Goal: Task Accomplishment & Management: Manage account settings

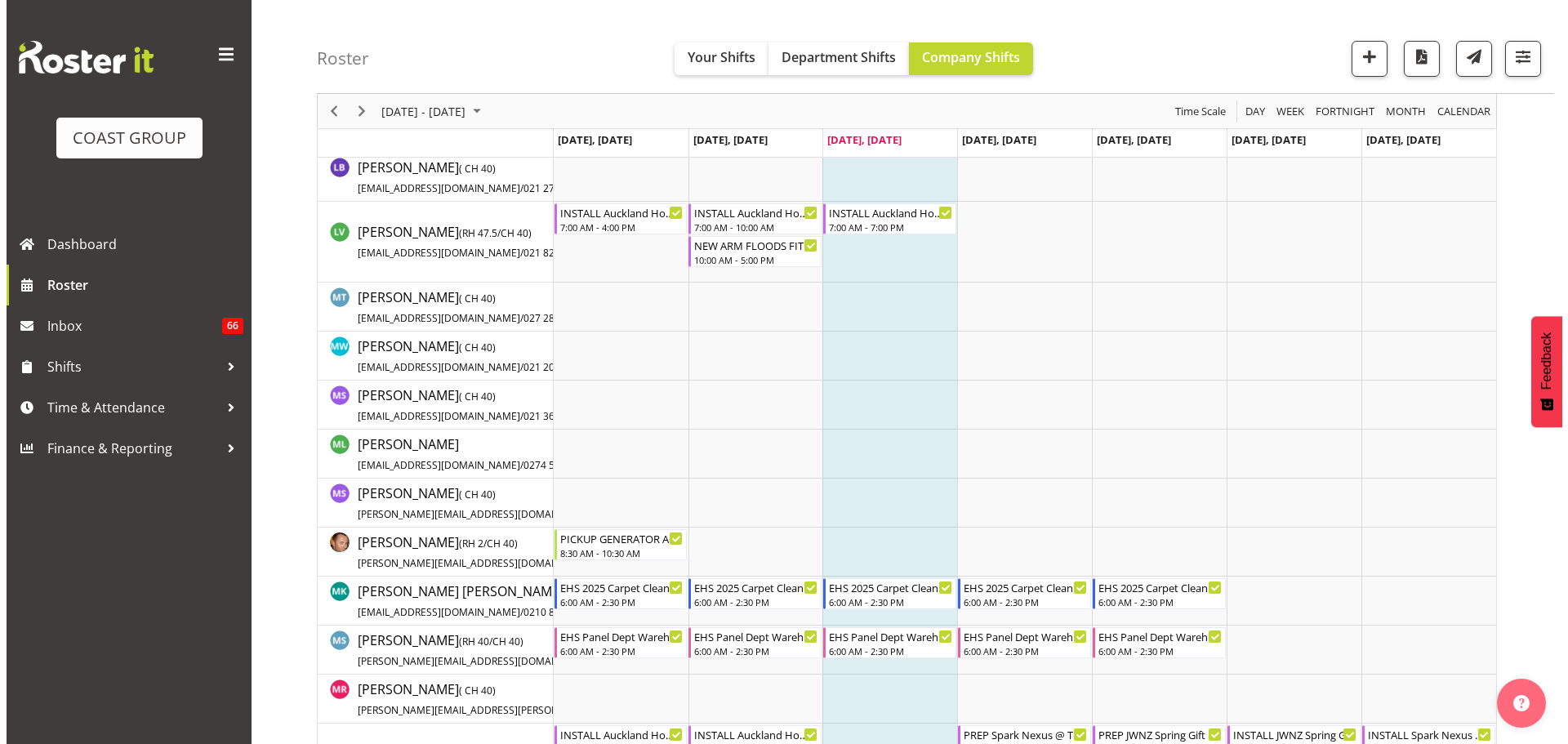
scroll to position [4340, 0]
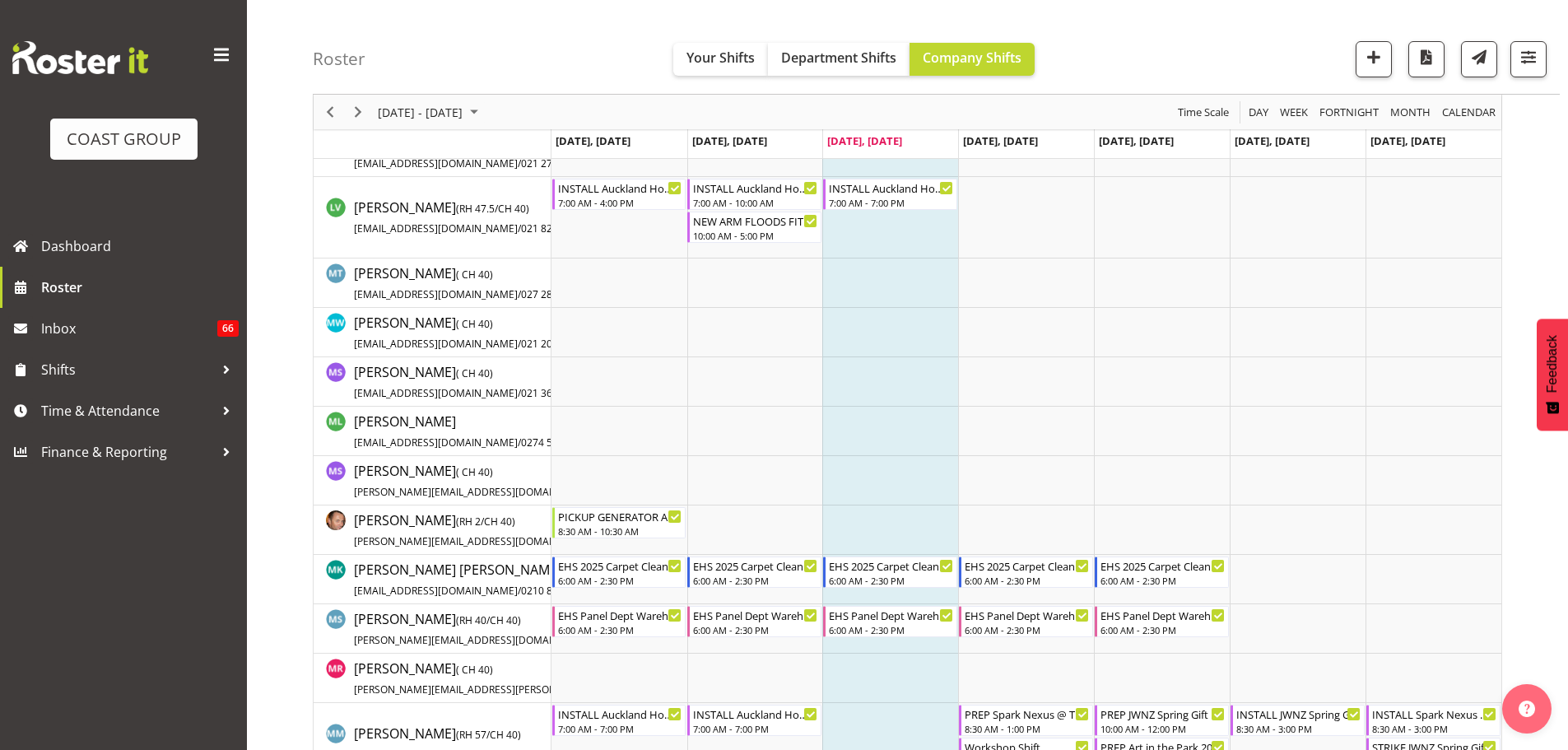
click at [889, 588] on td "Timeline Week of September 10, 2025" at bounding box center [890, 580] width 136 height 50
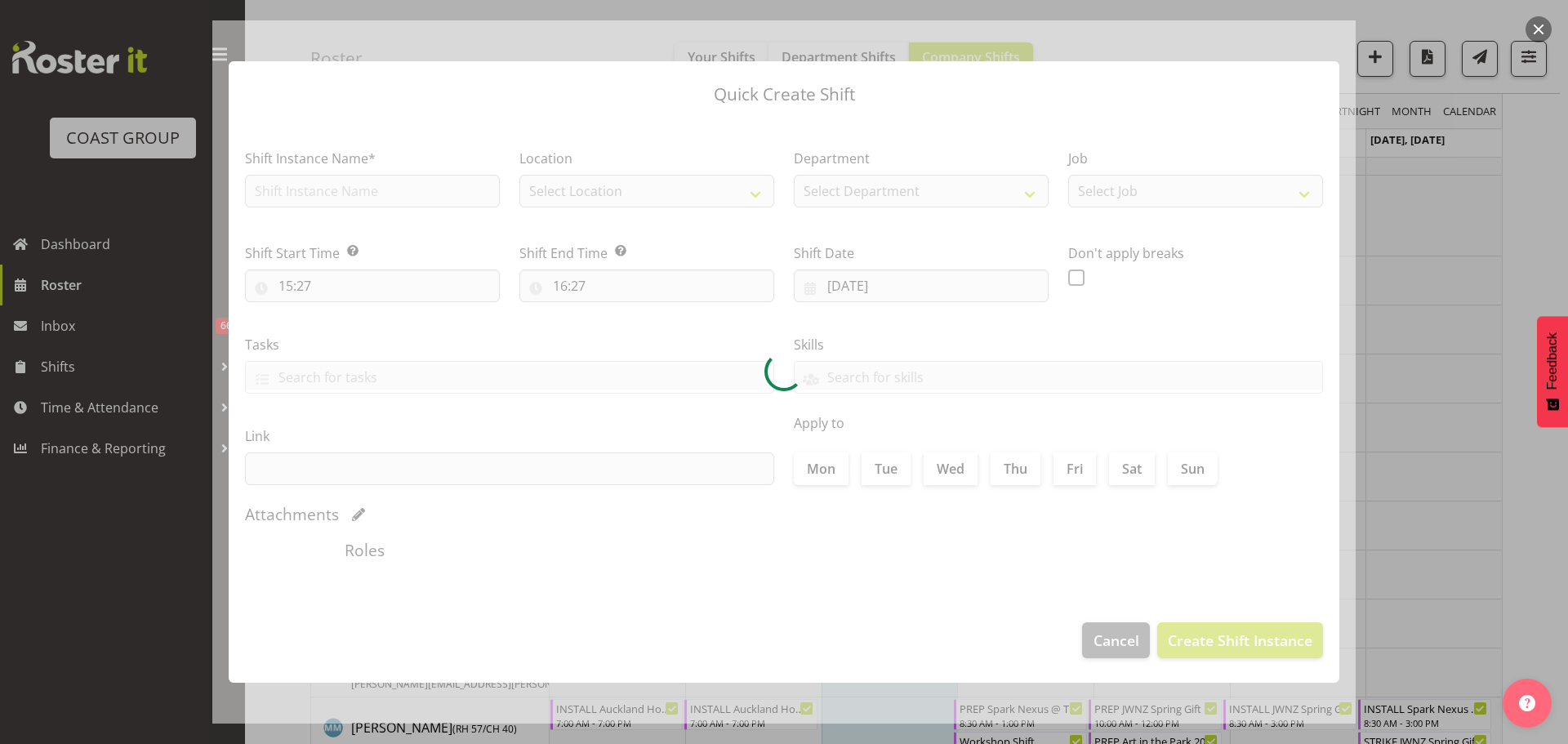
click at [882, 572] on div at bounding box center [784, 372] width 1144 height 703
click at [1098, 648] on div at bounding box center [784, 372] width 1144 height 703
checkbox input "true"
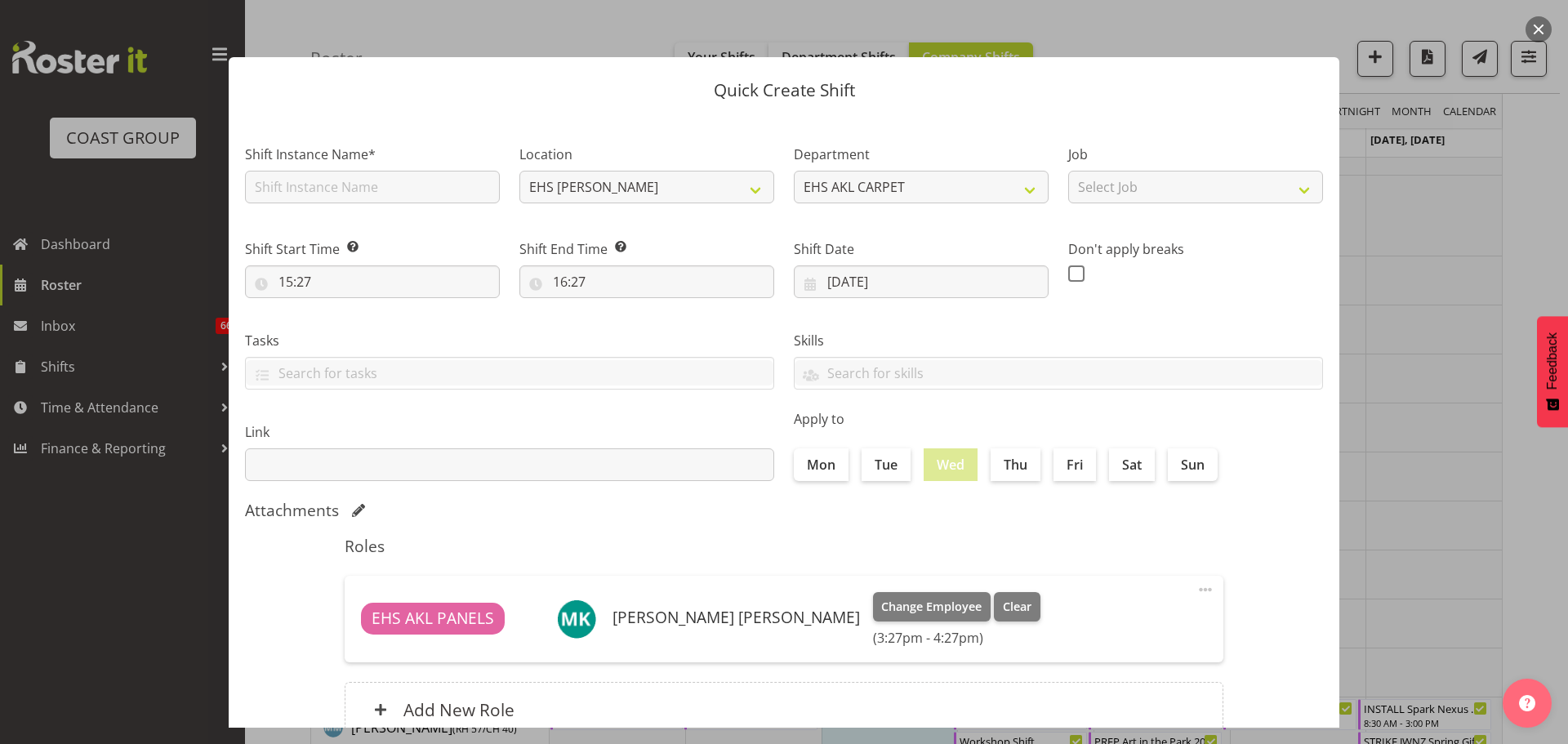
click at [1382, 555] on div at bounding box center [784, 372] width 1568 height 744
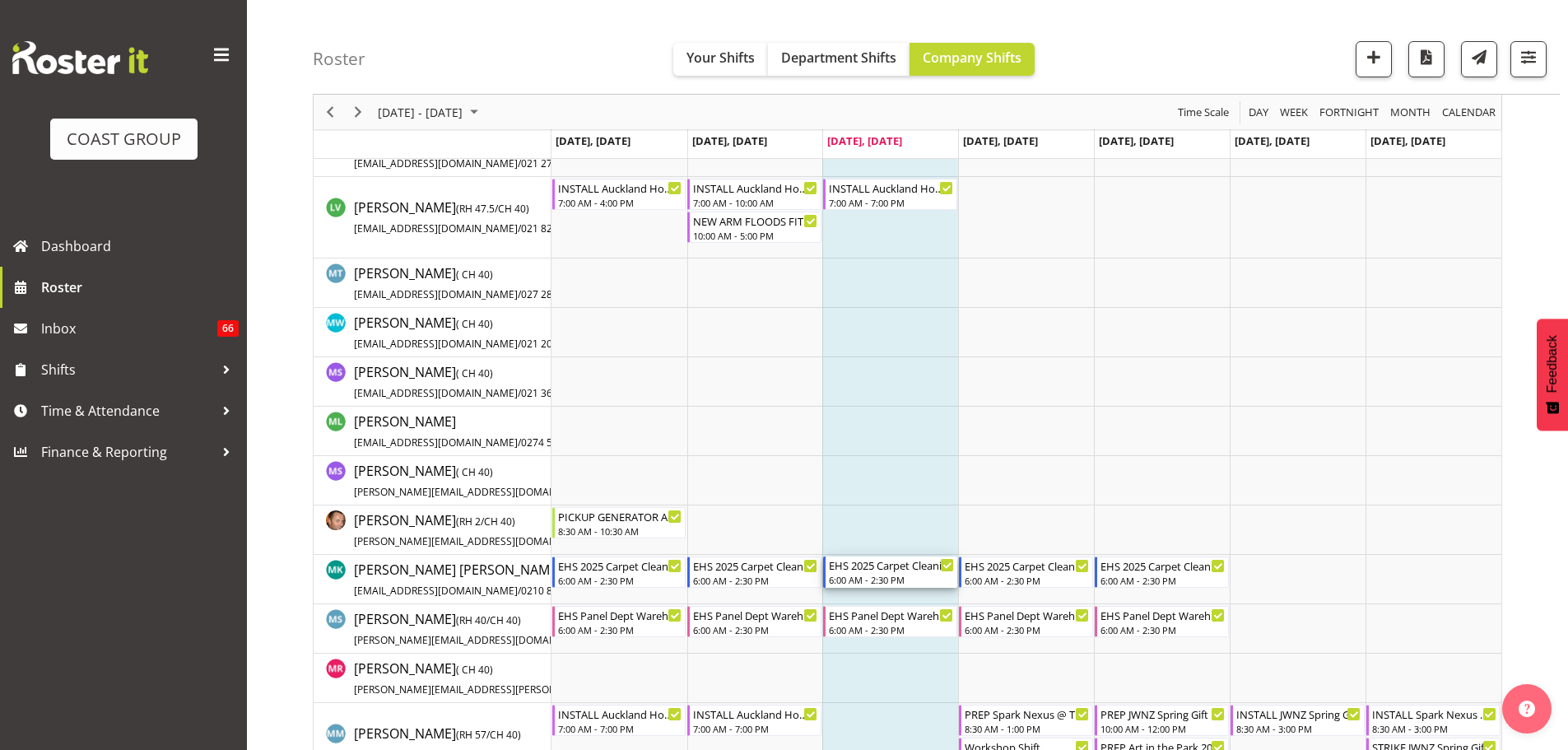
click at [880, 577] on div "6:00 AM - 2:30 PM" at bounding box center [891, 580] width 125 height 13
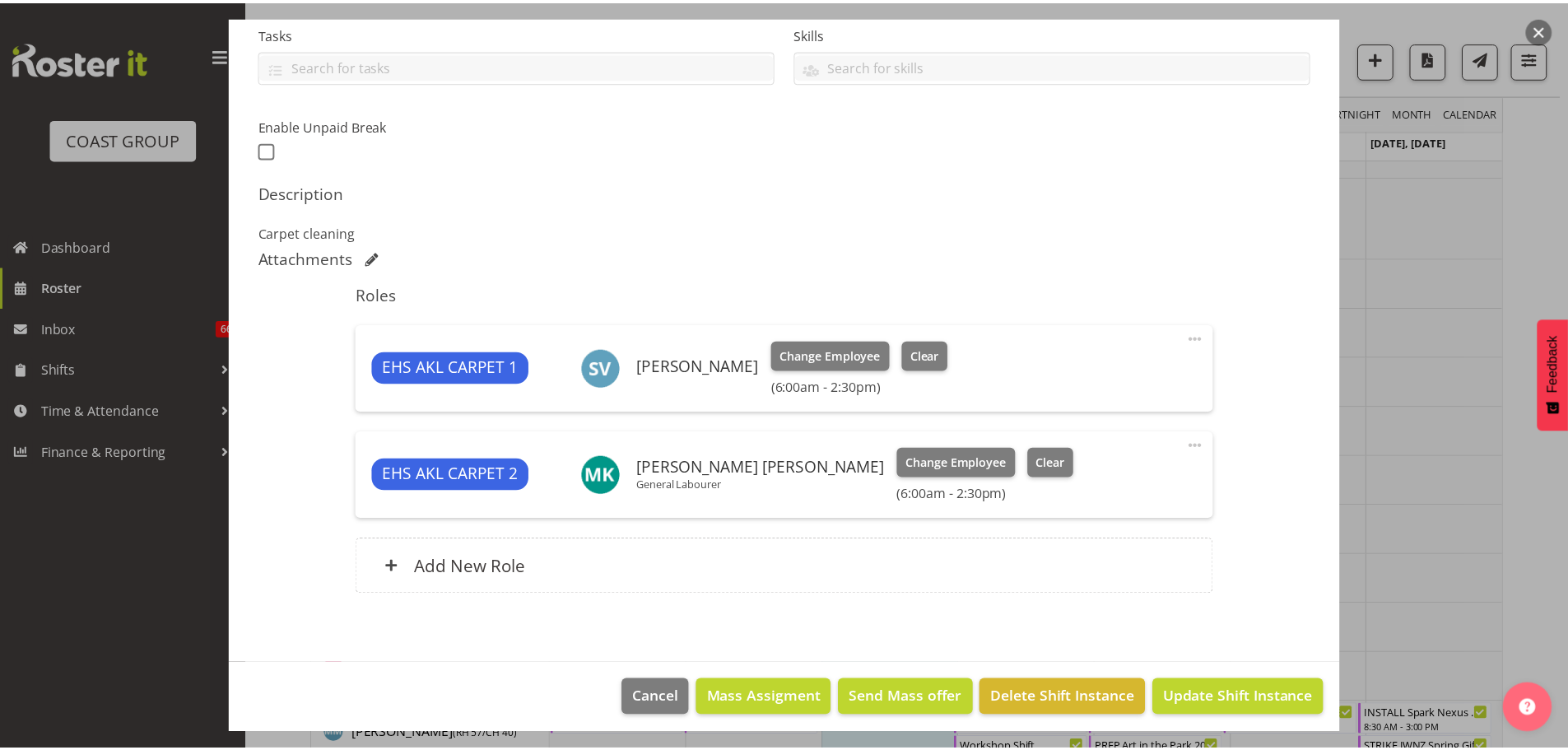
scroll to position [365, 0]
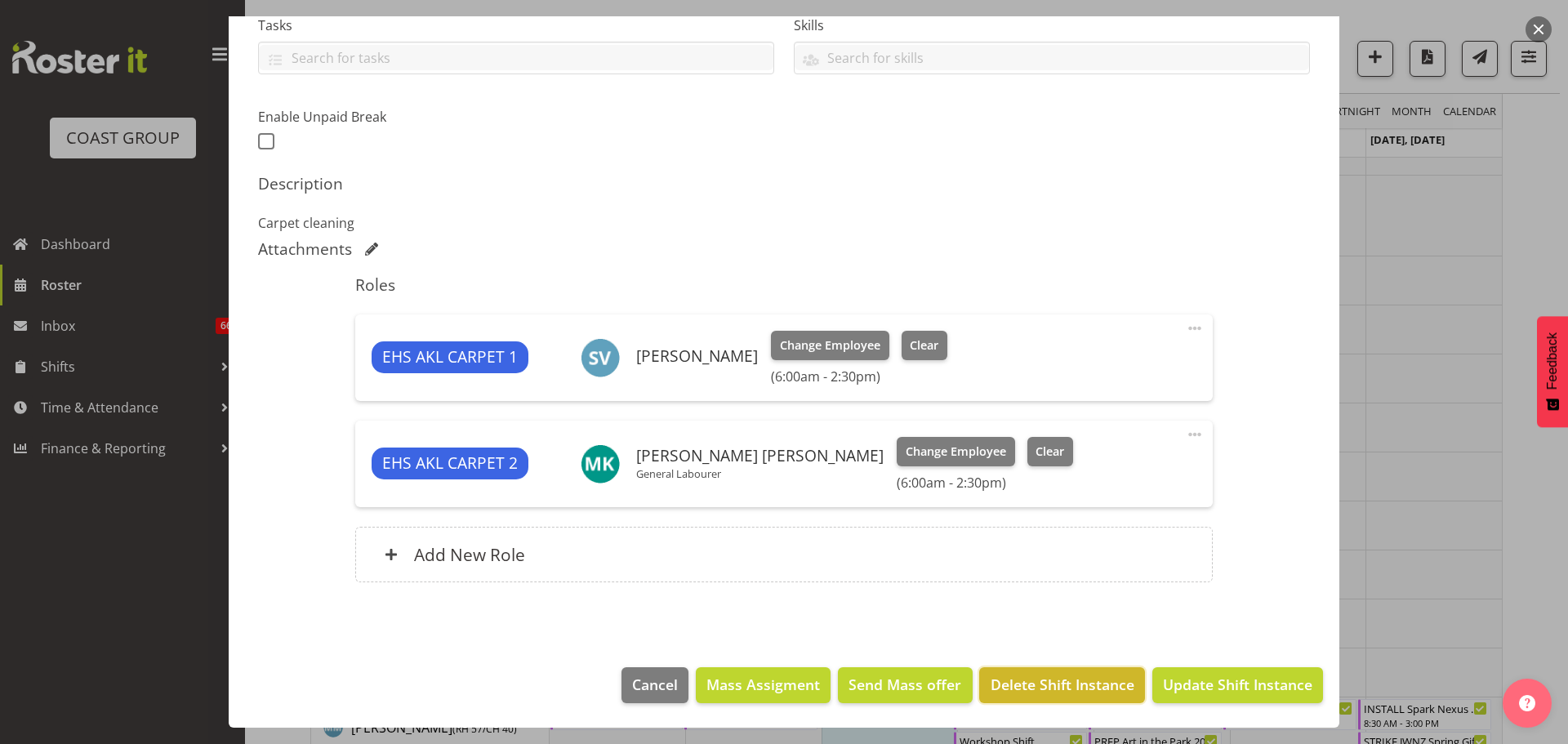
click at [1039, 683] on span "Delete Shift Instance" at bounding box center [1063, 684] width 144 height 21
select select "69"
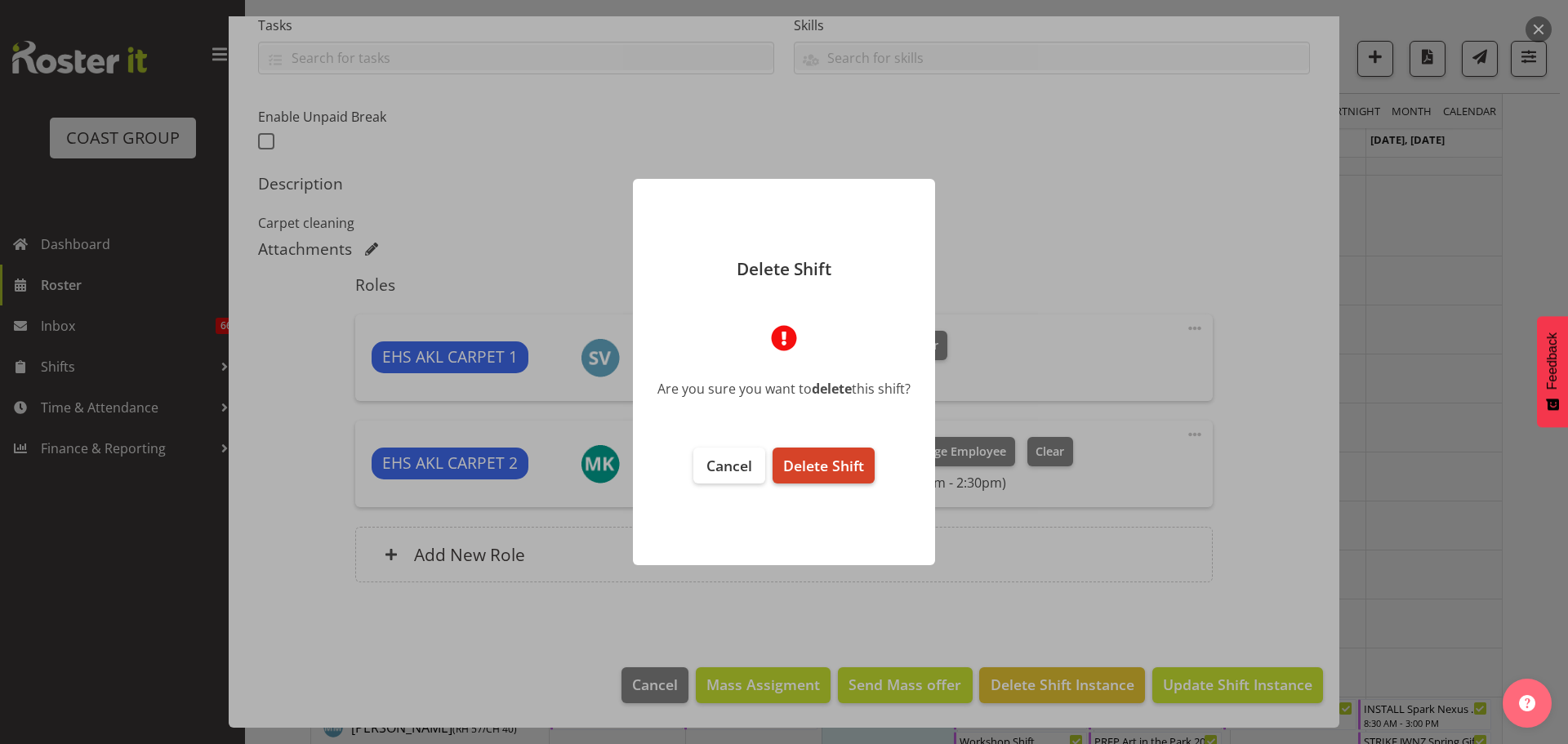
click at [846, 465] on span "Delete Shift" at bounding box center [823, 465] width 81 height 20
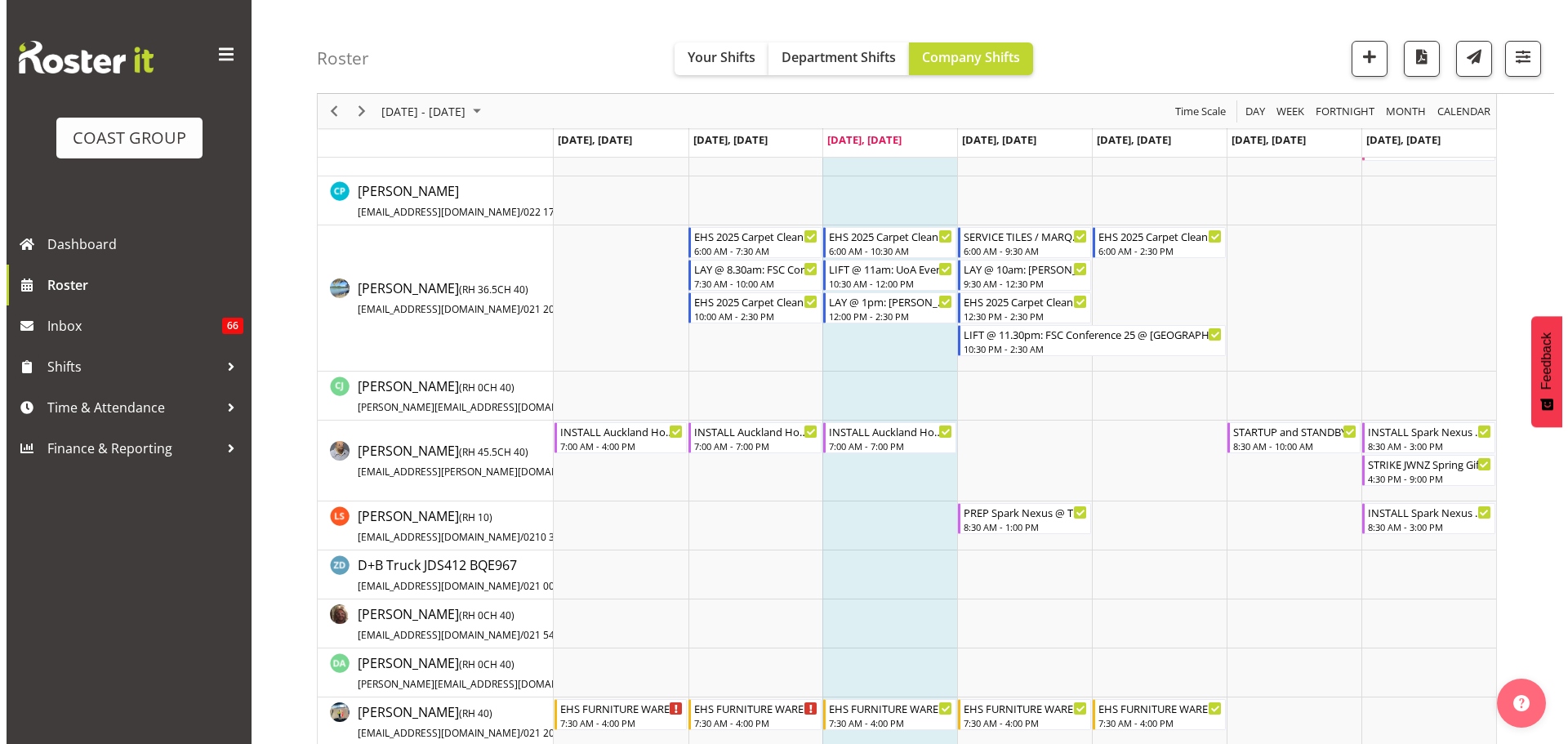
scroll to position [909, 0]
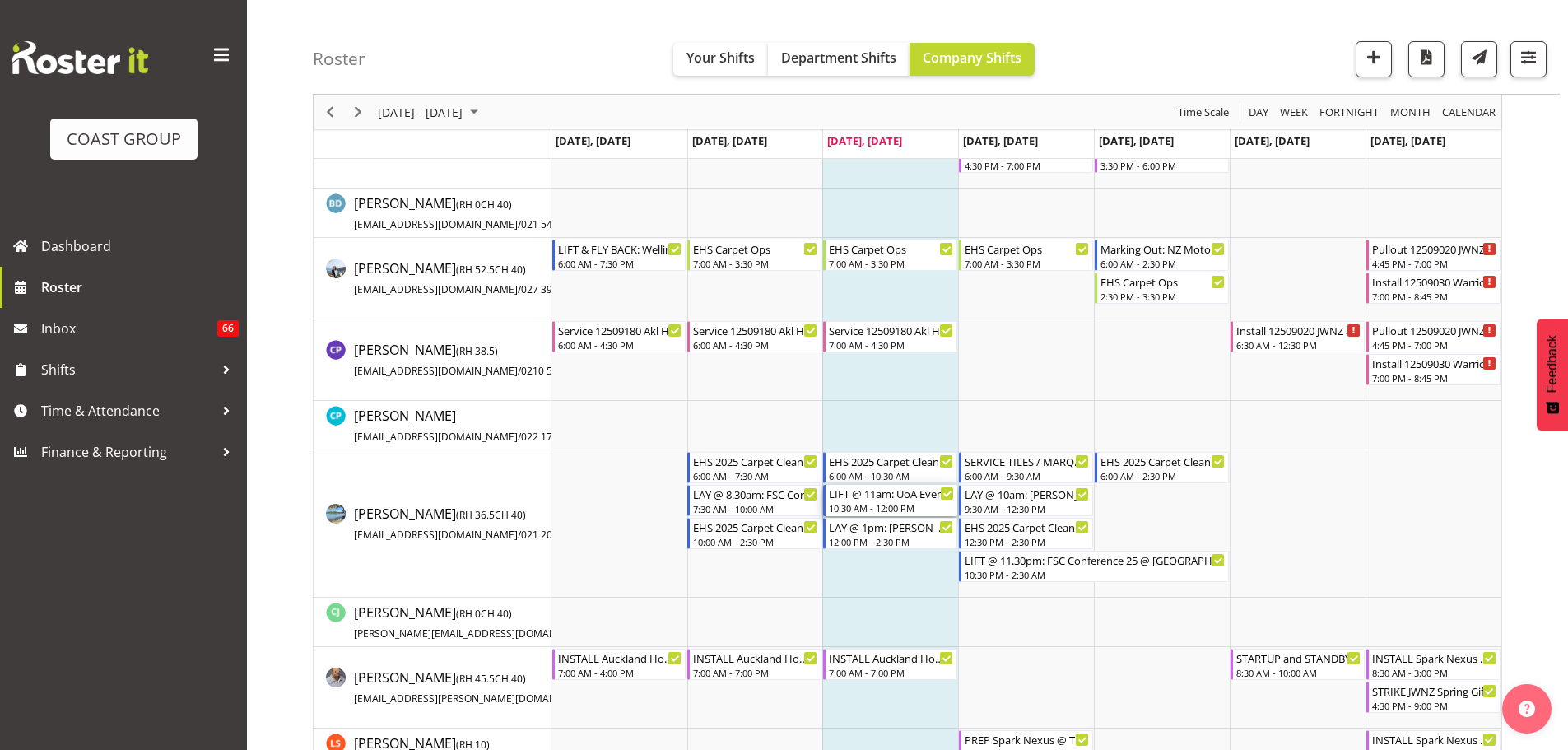
click at [913, 507] on div "10:30 AM - 12:00 PM" at bounding box center [891, 508] width 125 height 13
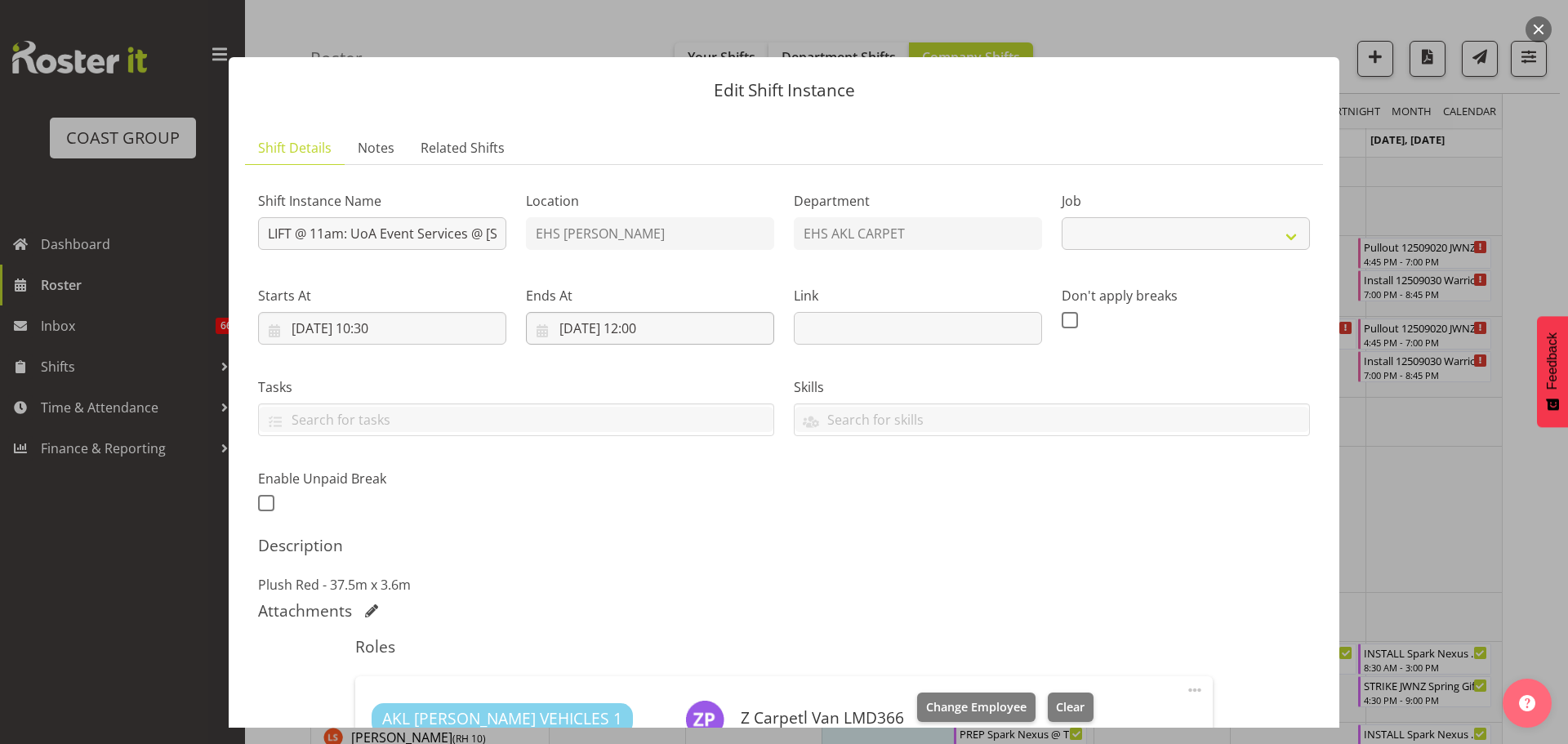
select select "8575"
click at [659, 326] on input "[DATE] 12:00" at bounding box center [650, 328] width 248 height 33
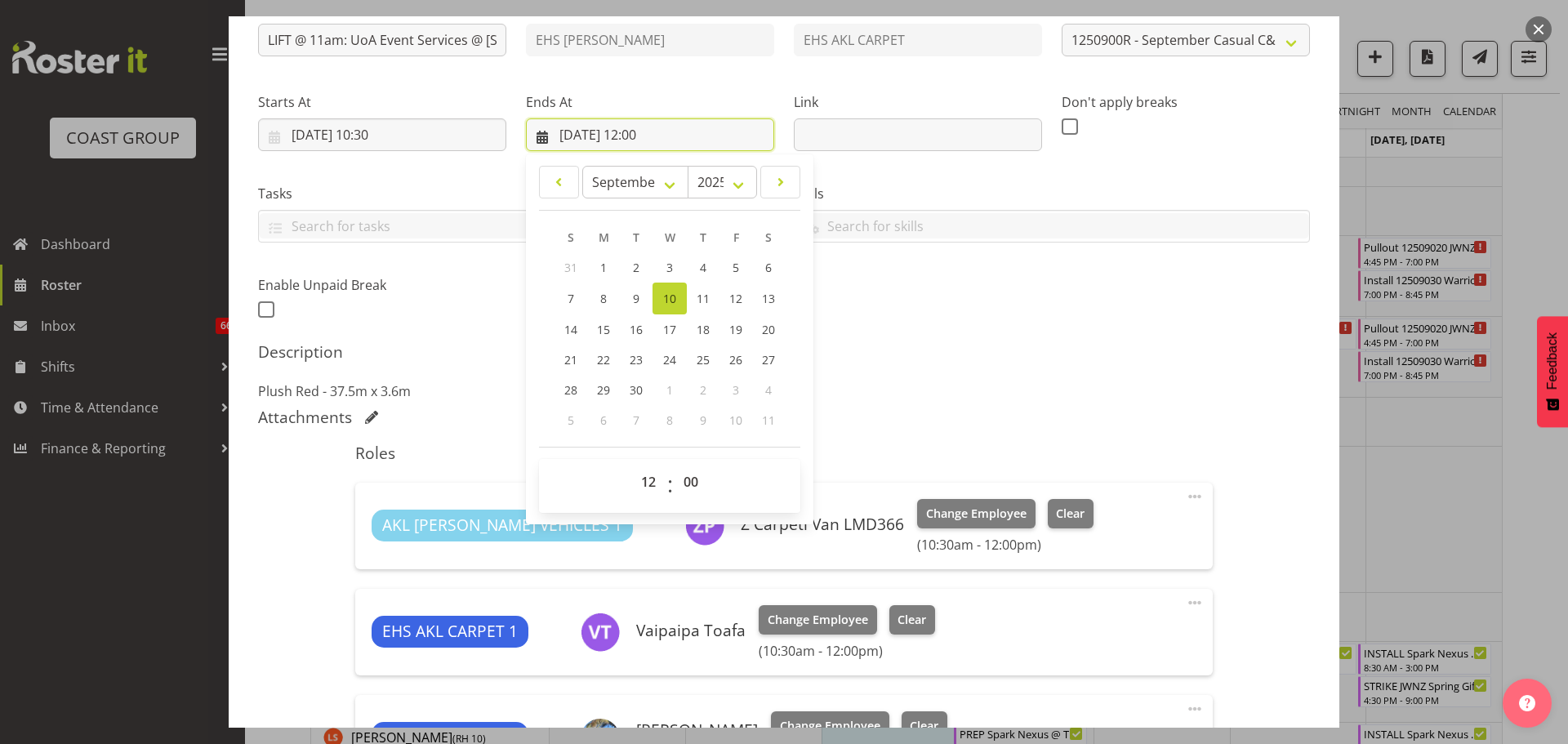
scroll to position [326, 0]
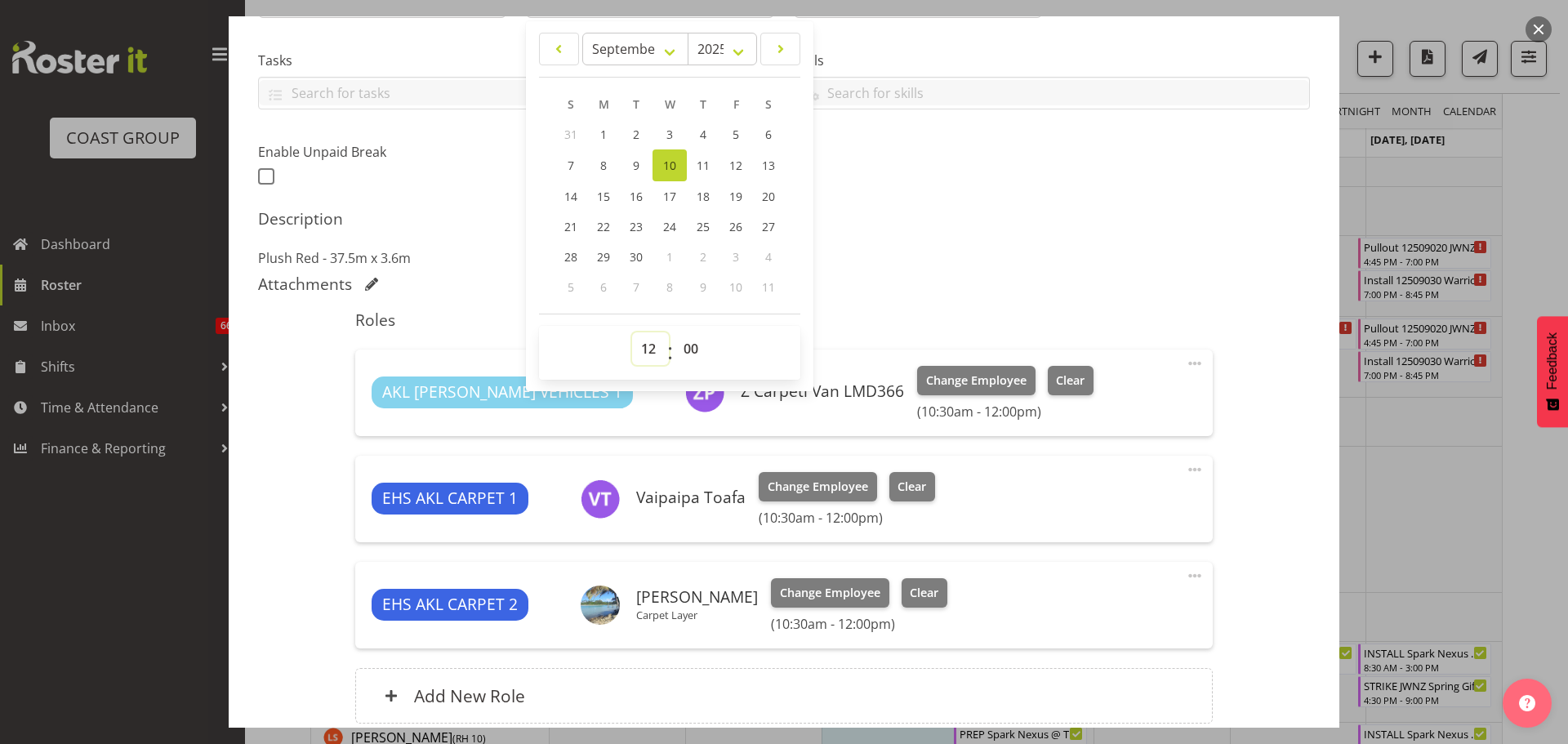
click at [654, 354] on select "00 01 02 03 04 05 06 07 08 09 10 11 12 13 14 15 16 17 18 19 20 21 22 23" at bounding box center [650, 349] width 36 height 33
select select "11"
click at [632, 333] on select "00 01 02 03 04 05 06 07 08 09 10 11 12 13 14 15 16 17 18 19 20 21 22 23" at bounding box center [650, 349] width 36 height 33
type input "[DATE] 11:00"
click at [683, 349] on select "00 01 02 03 04 05 06 07 08 09 10 11 12 13 14 15 16 17 18 19 20 21 22 23 24 25 2…" at bounding box center [693, 349] width 36 height 33
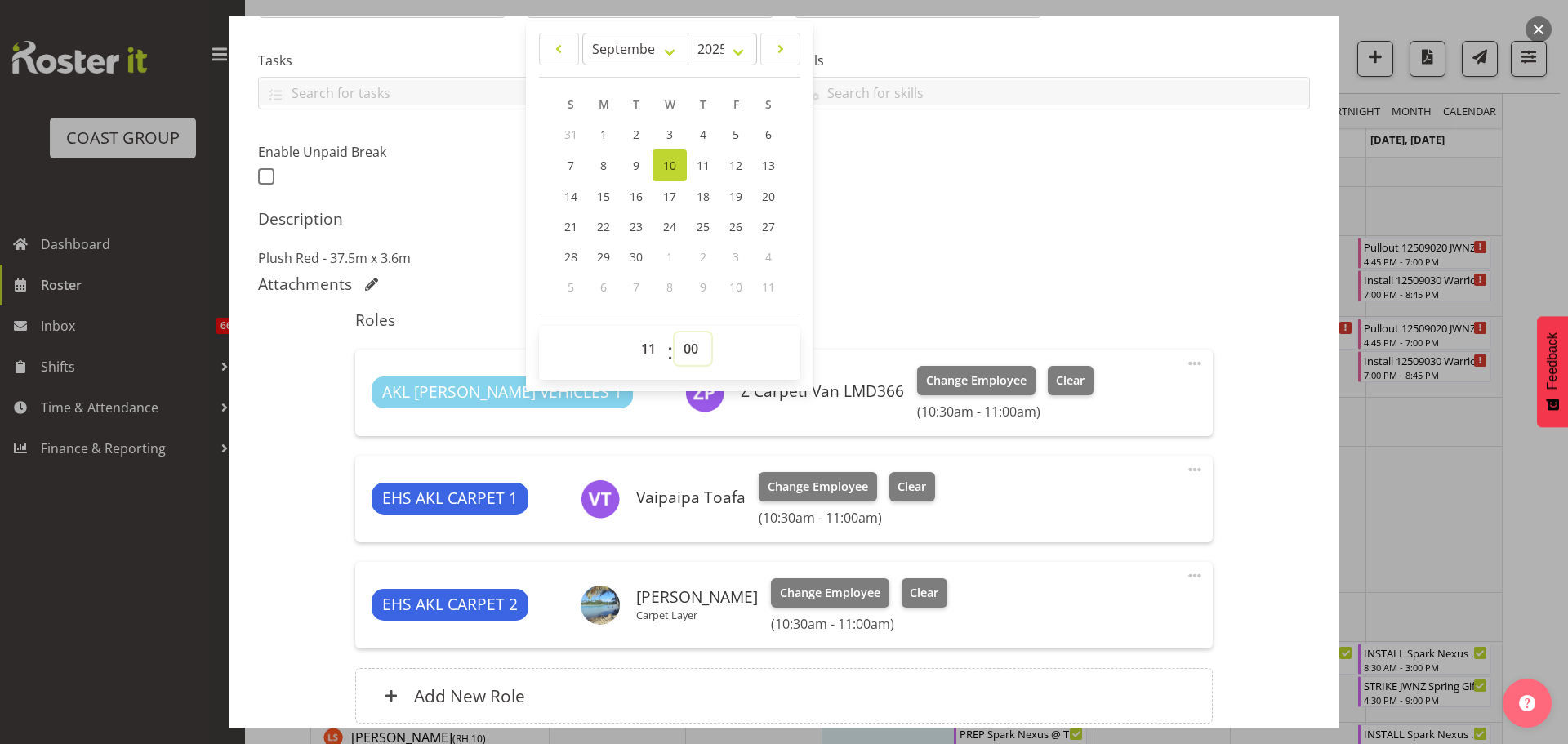
select select "45"
type input "[DATE] 11:45"
click at [1121, 234] on div "Description Plush Red - 37.5m x 3.6m" at bounding box center [784, 238] width 1052 height 59
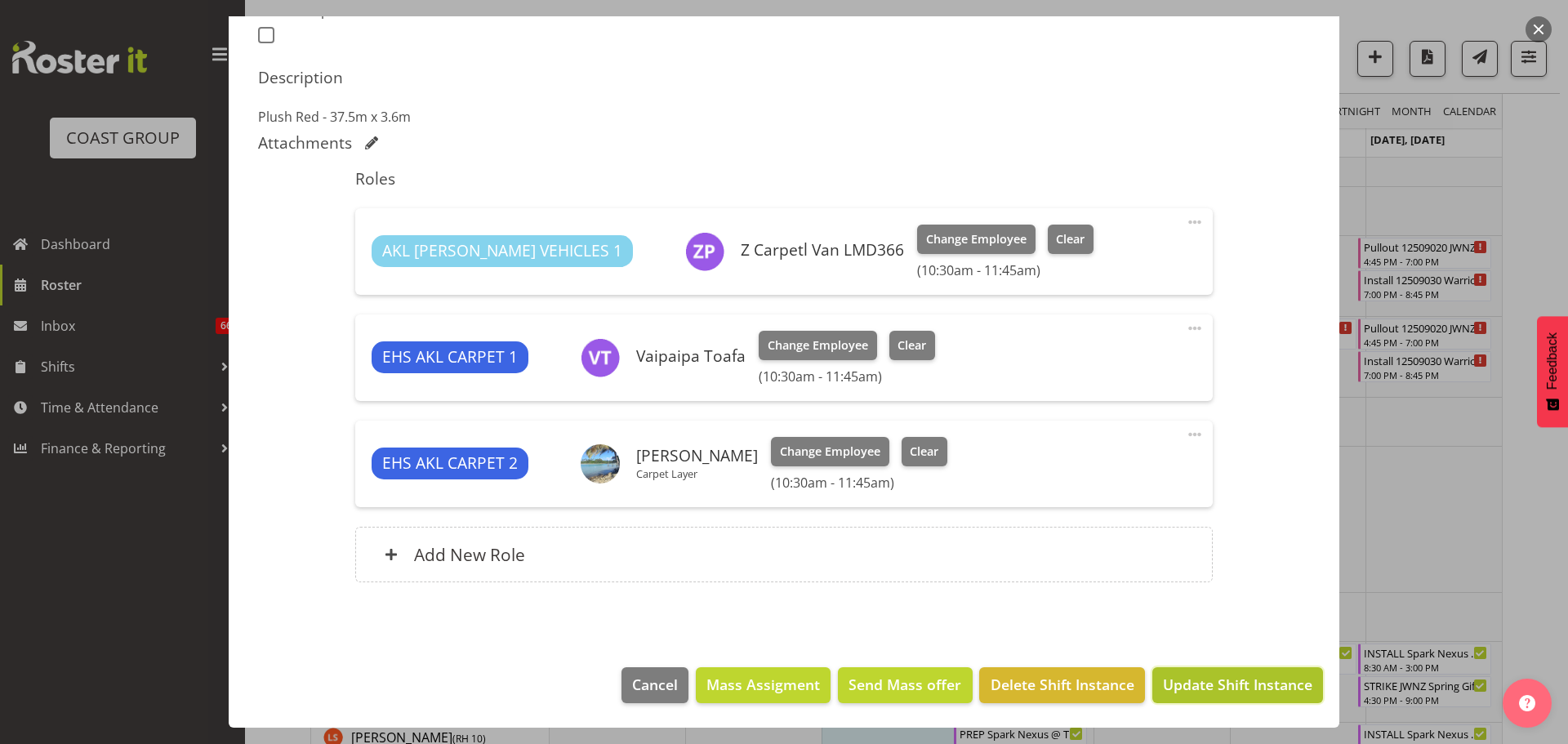
click at [1265, 688] on span "Update Shift Instance" at bounding box center [1238, 684] width 149 height 21
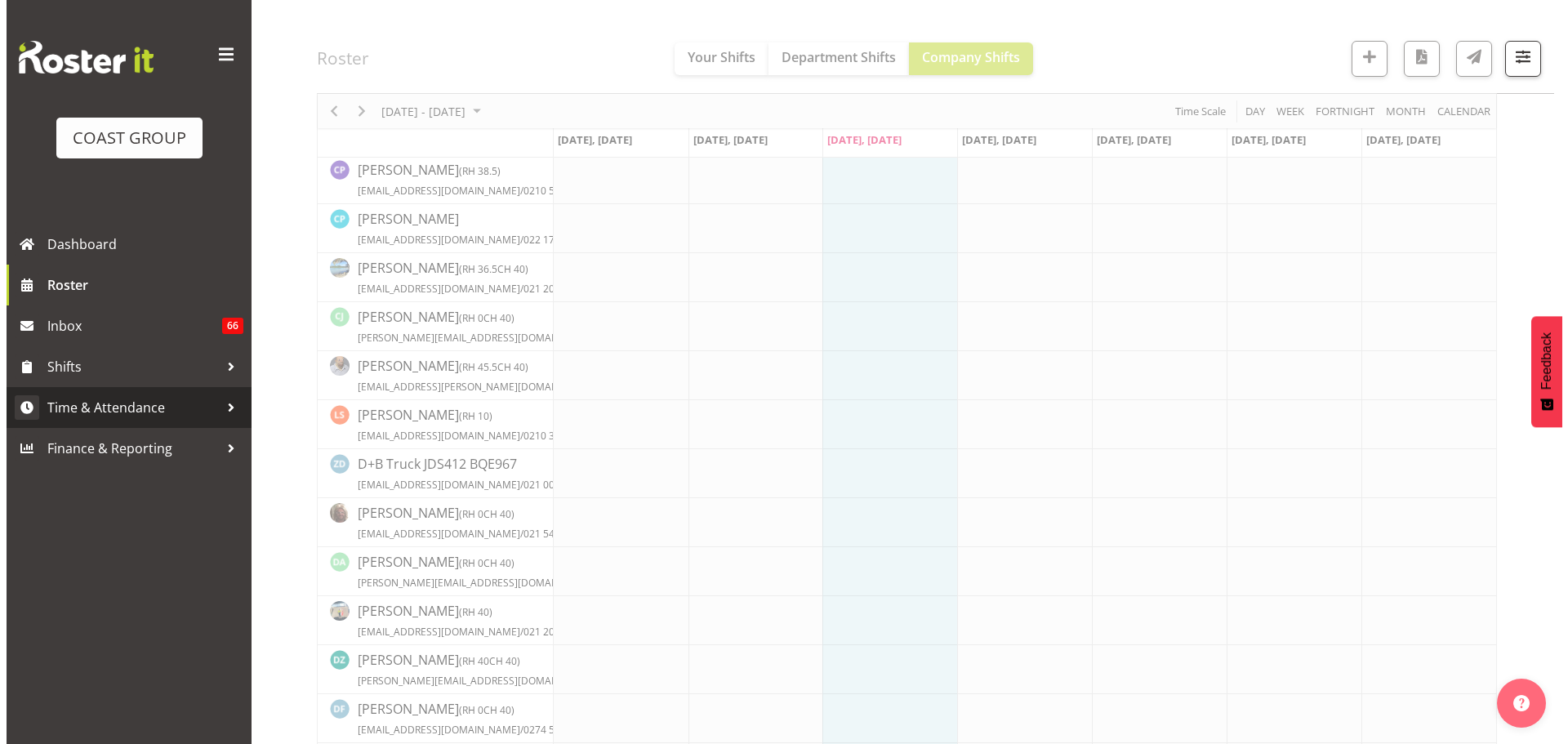
scroll to position [909, 0]
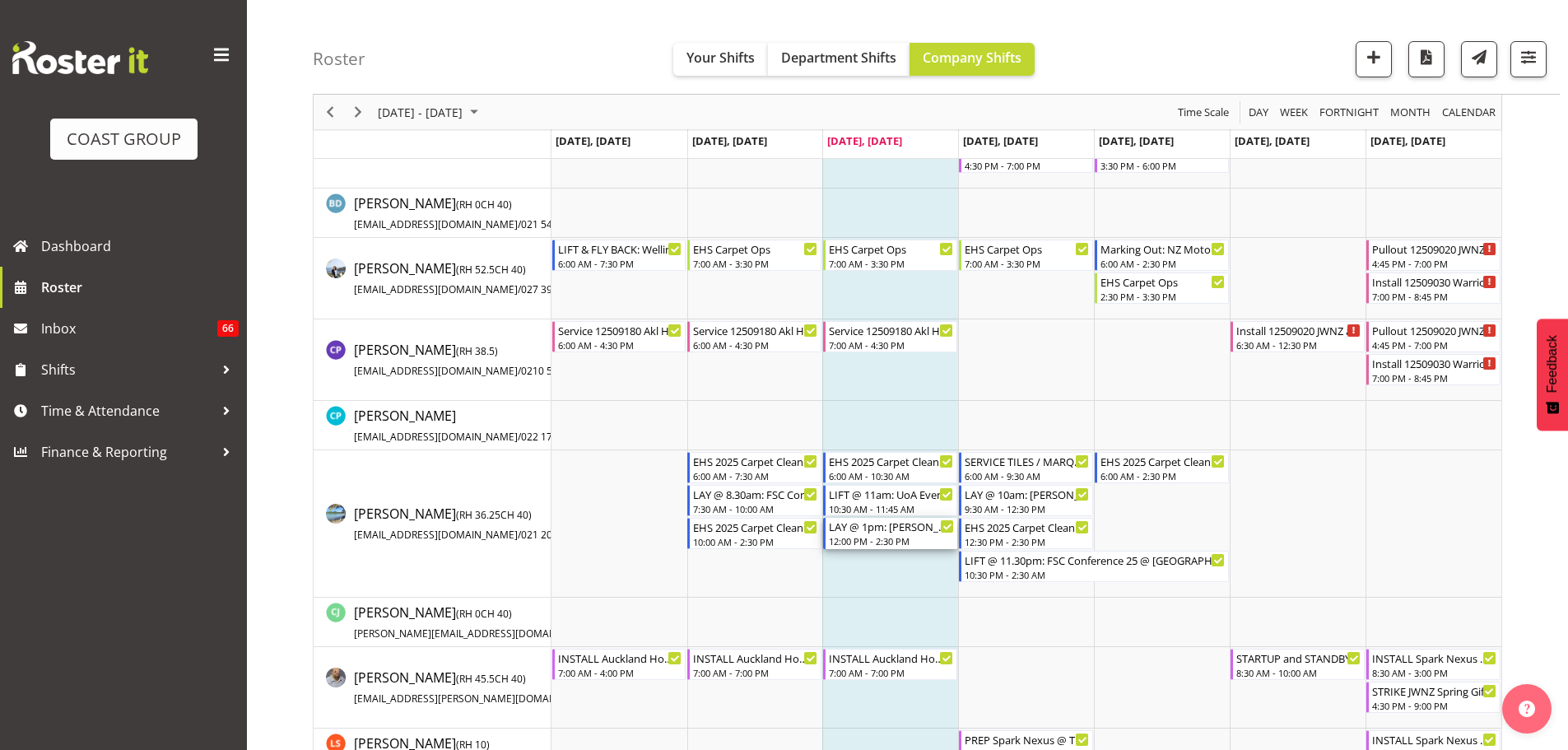
click at [879, 538] on div "12:00 PM - 2:30 PM" at bounding box center [891, 541] width 125 height 13
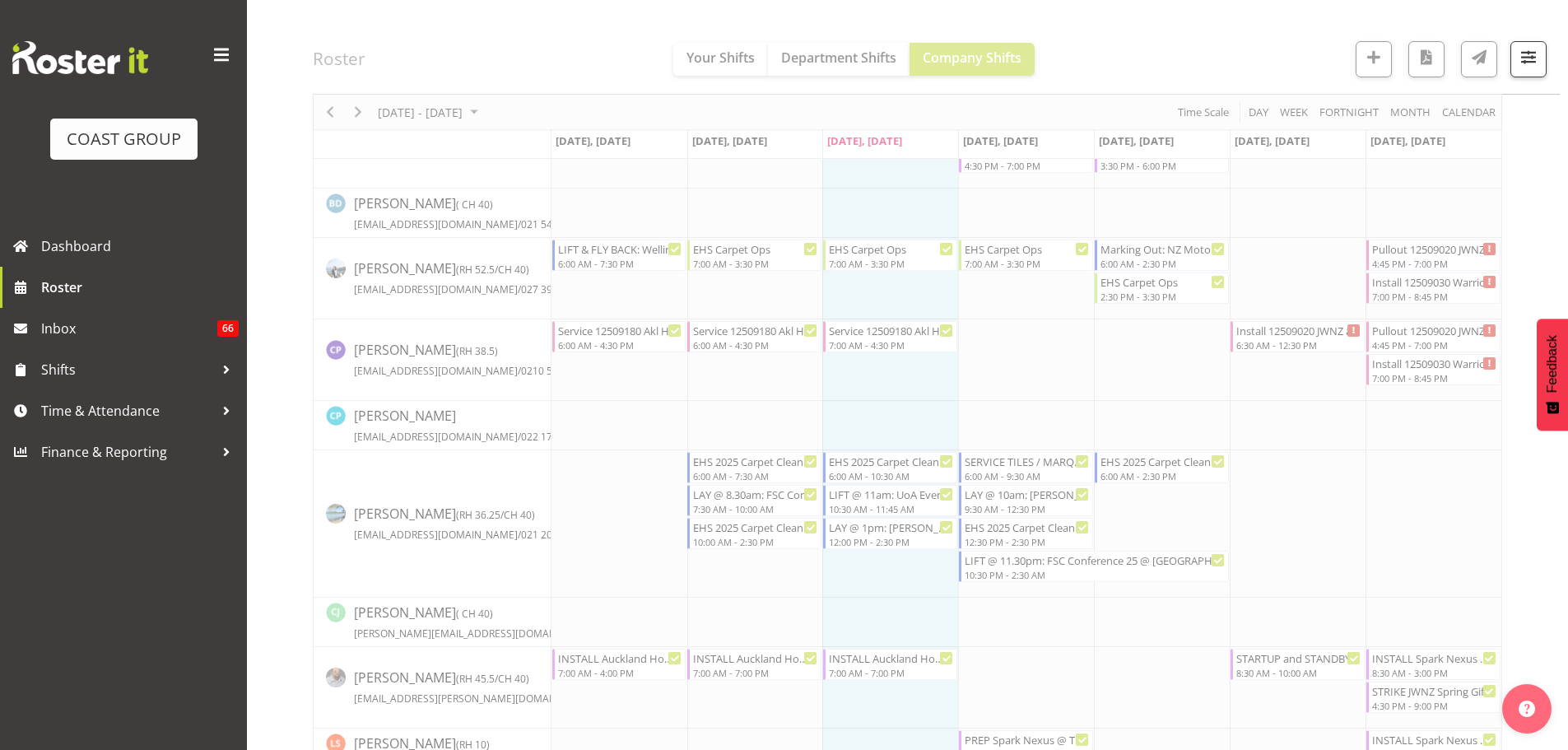
select select
select select "8"
select select "2025"
select select "14"
select select "30"
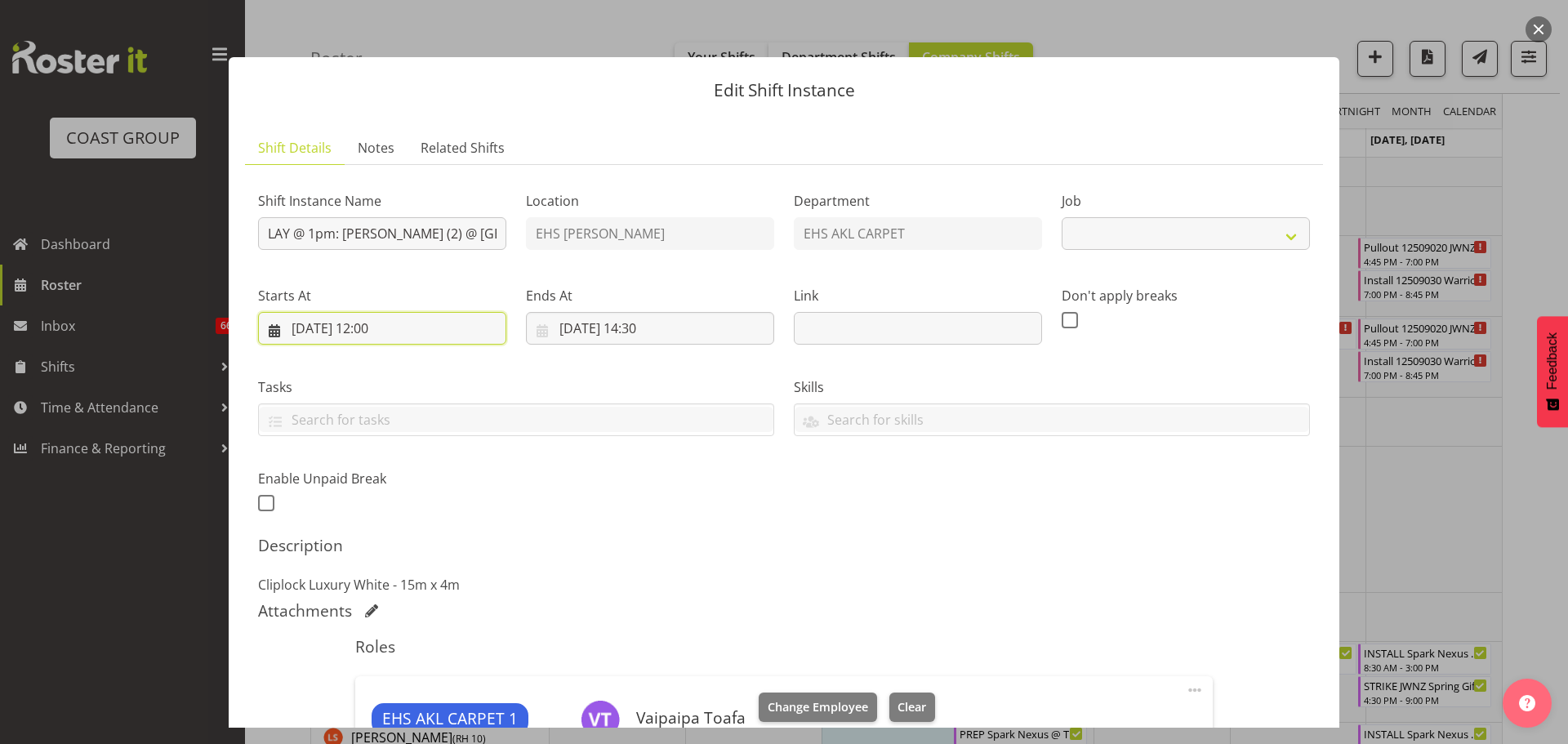
click at [396, 327] on input "[DATE] 12:00" at bounding box center [382, 328] width 248 height 33
select select "8575"
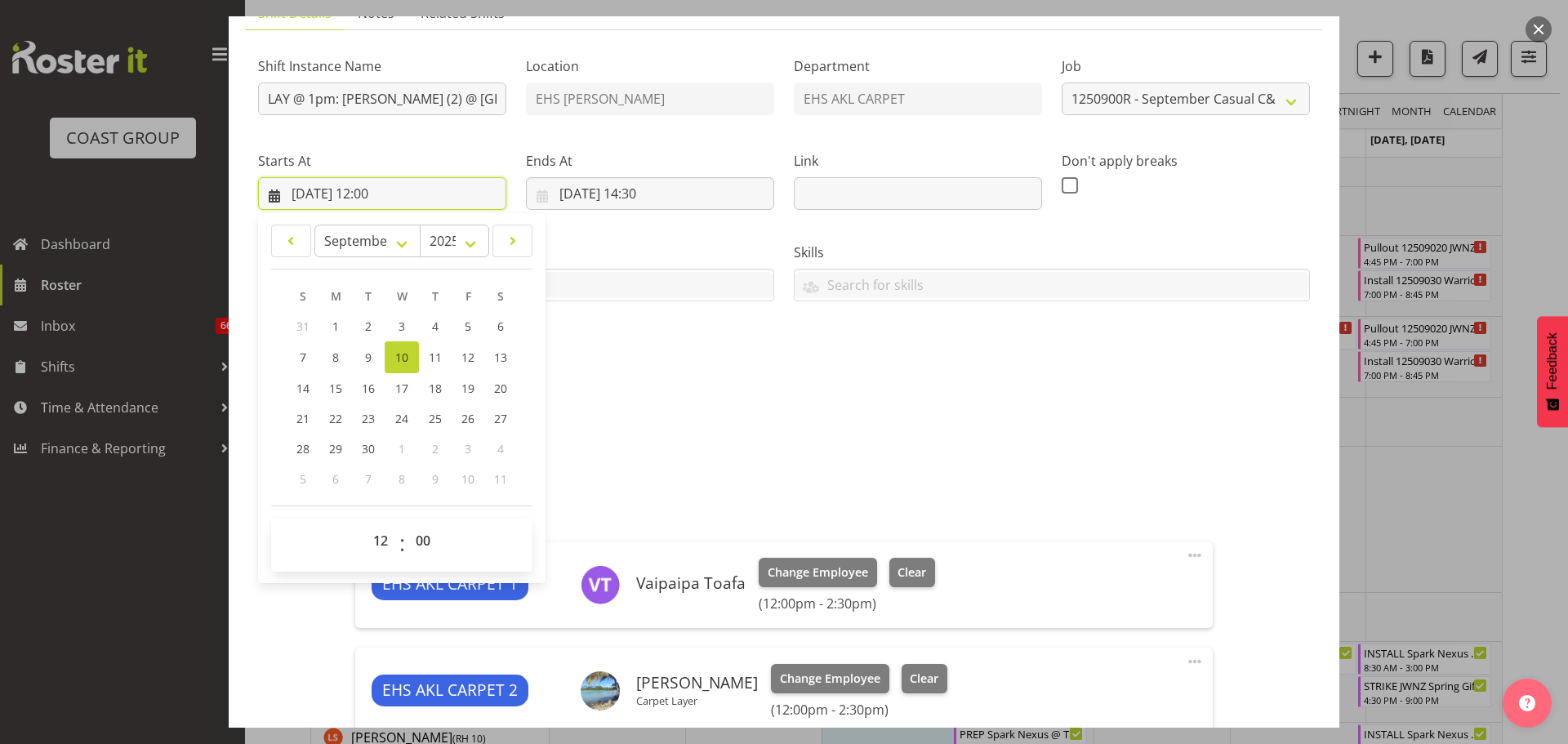
scroll to position [245, 0]
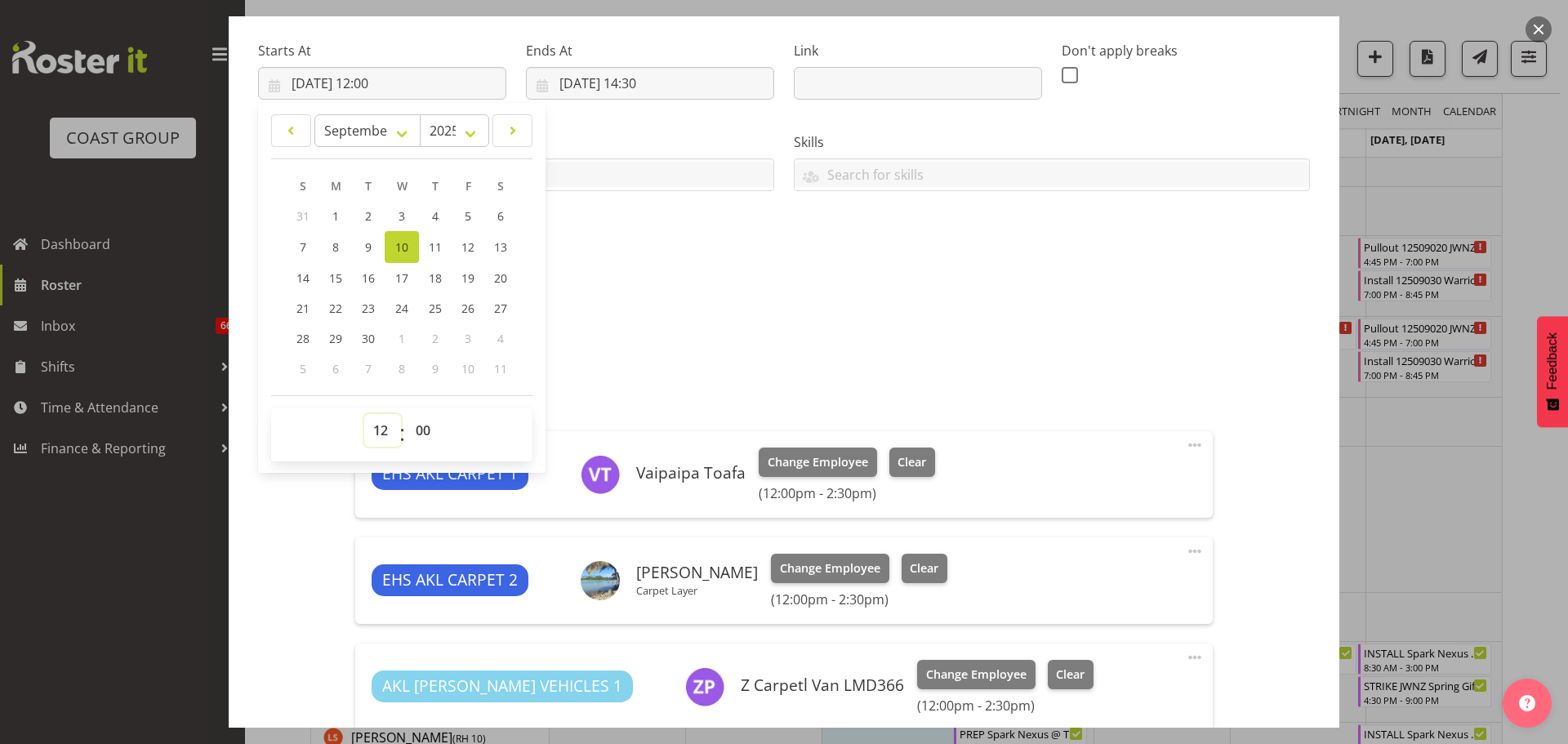
click at [382, 424] on select "00 01 02 03 04 05 06 07 08 09 10 11 12 13 14 15 16 17 18 19 20 21 22 23" at bounding box center [382, 430] width 36 height 33
select select "11"
click at [364, 414] on select "00 01 02 03 04 05 06 07 08 09 10 11 12 13 14 15 16 17 18 19 20 21 22 23" at bounding box center [382, 430] width 36 height 33
type input "[DATE] 11:00"
click at [425, 428] on select "00 01 02 03 04 05 06 07 08 09 10 11 12 13 14 15 16 17 18 19 20 21 22 23 24 25 2…" at bounding box center [424, 430] width 36 height 33
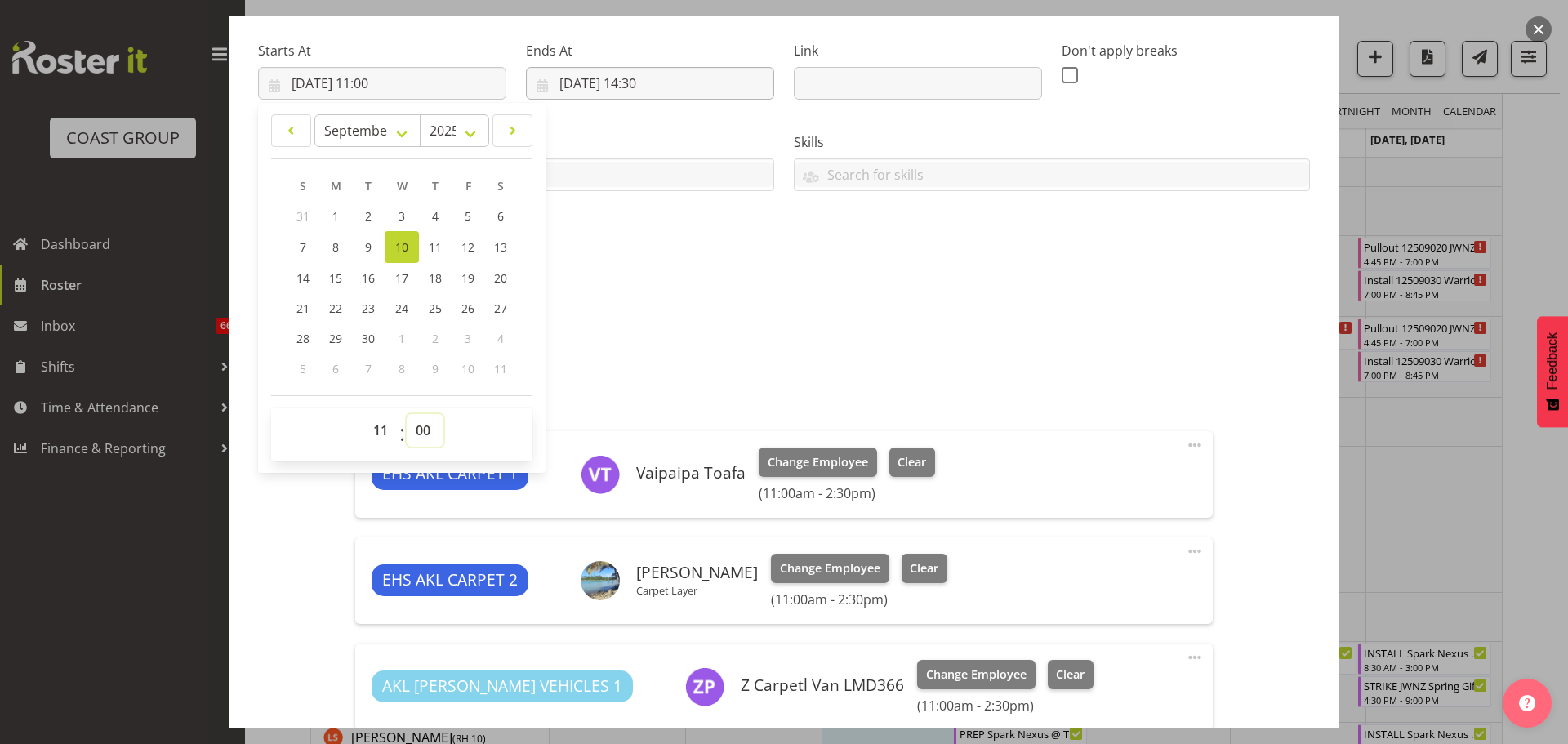
select select "45"
type input "[DATE] 11:45"
click at [659, 83] on input "[DATE] 14:30" at bounding box center [650, 83] width 248 height 33
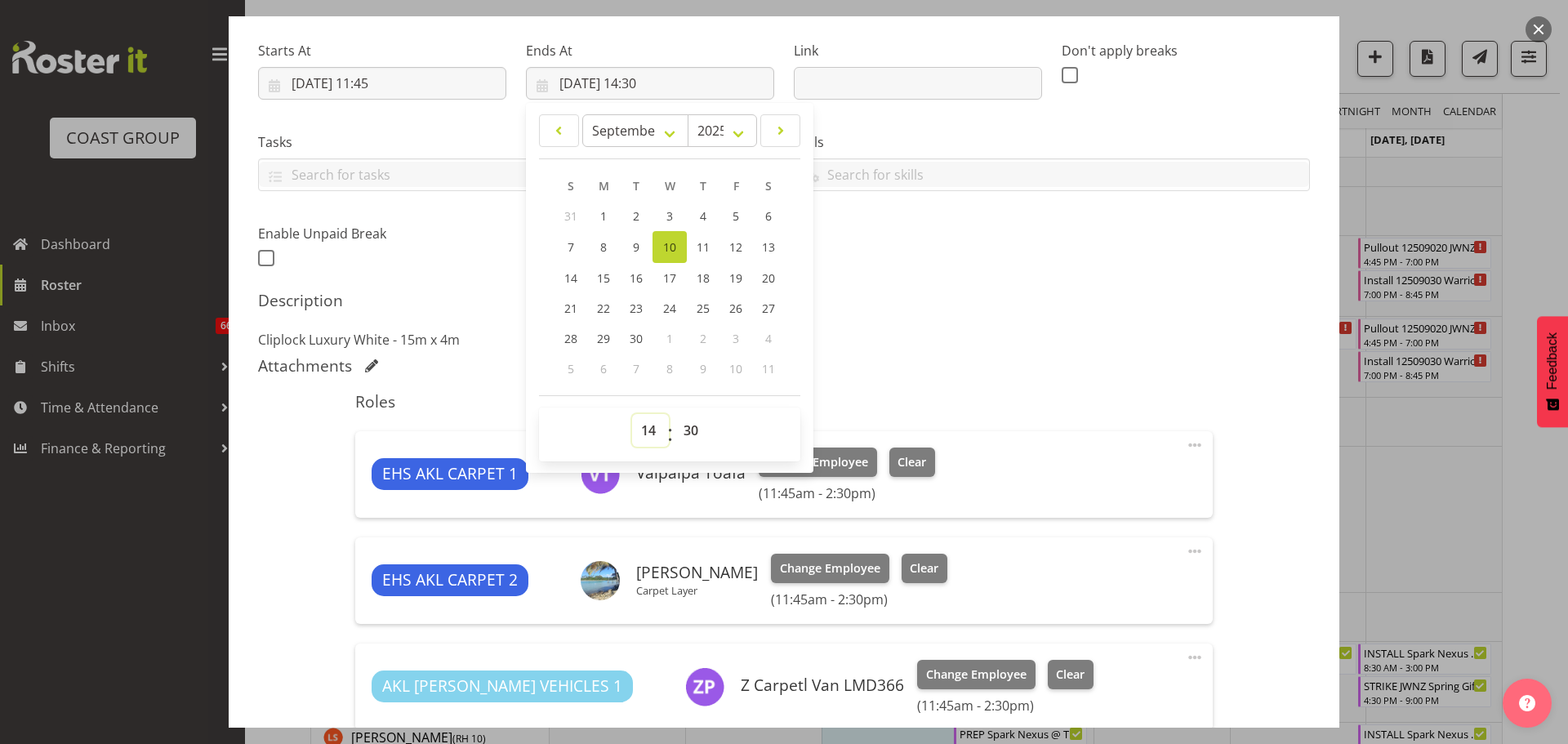
click at [644, 428] on select "00 01 02 03 04 05 06 07 08 09 10 11 12 13 14 15 16 17 18 19 20 21 22 23" at bounding box center [650, 430] width 36 height 33
select select "13"
click at [632, 414] on select "00 01 02 03 04 05 06 07 08 09 10 11 12 13 14 15 16 17 18 19 20 21 22 23" at bounding box center [650, 430] width 36 height 33
type input "[DATE] 13:30"
click at [996, 278] on div "Shift Instance Name LAY @ 1pm: [PERSON_NAME] (2) @ [GEOGRAPHIC_DATA] '25 Locati…" at bounding box center [784, 103] width 1072 height 358
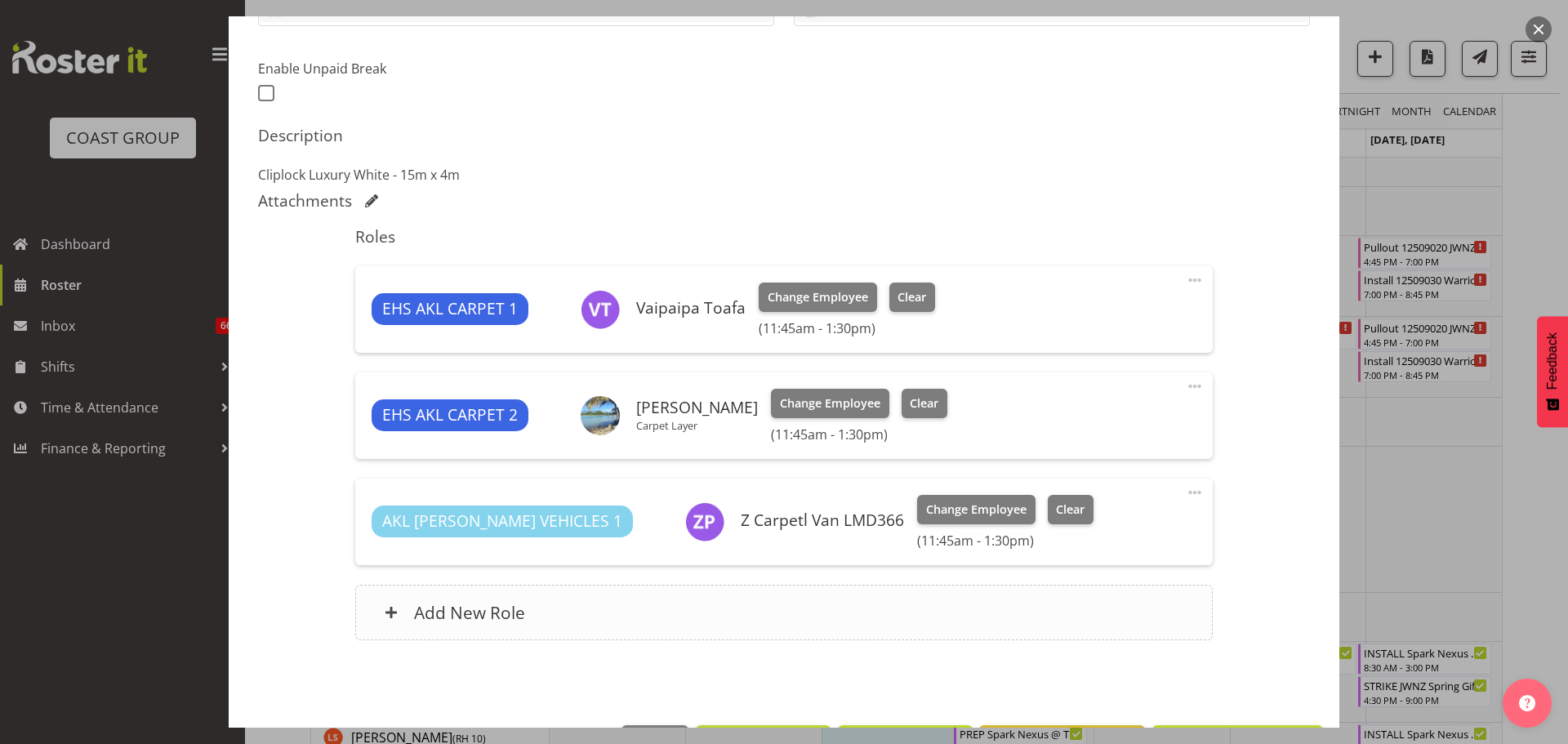
scroll to position [468, 0]
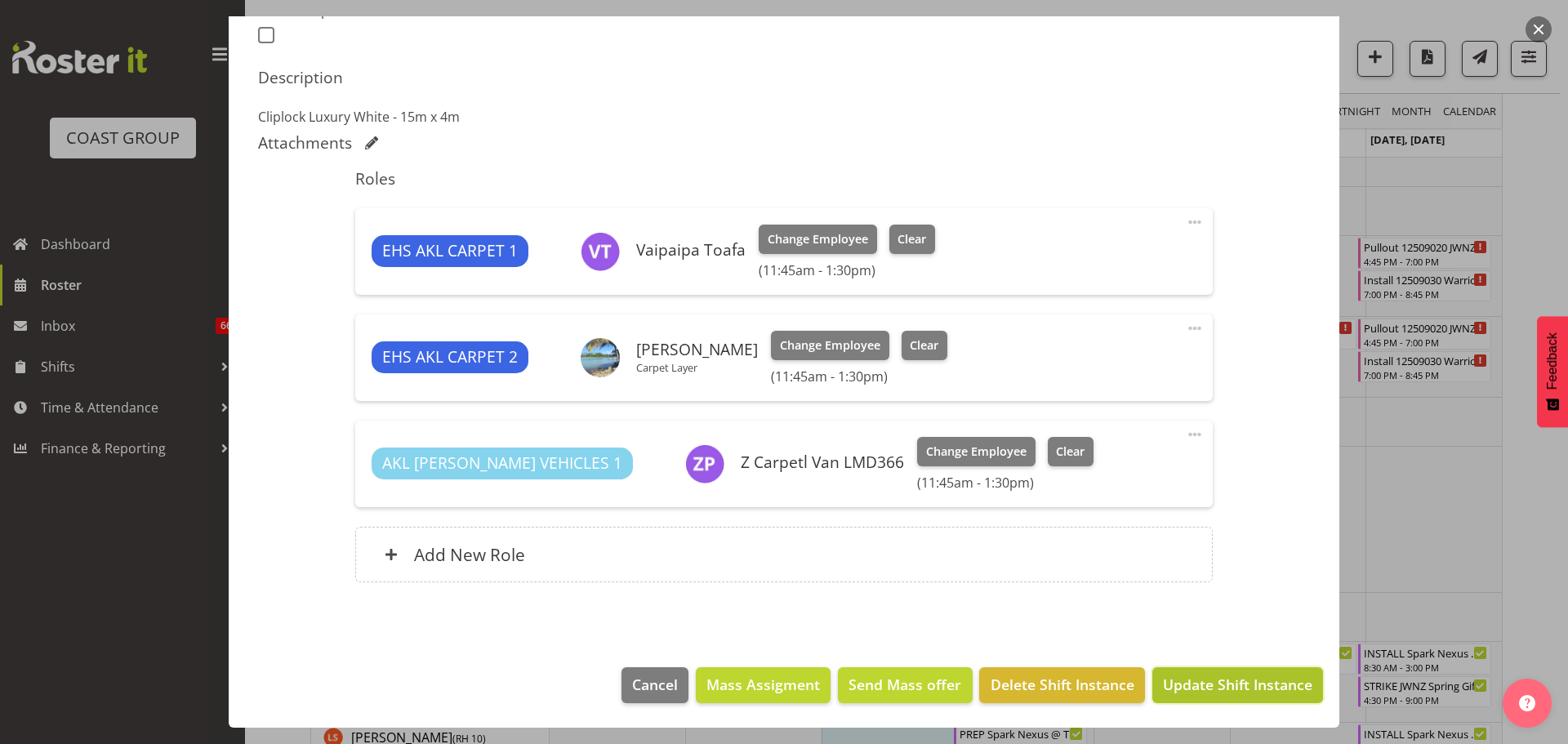
click at [1259, 680] on span "Update Shift Instance" at bounding box center [1238, 684] width 149 height 21
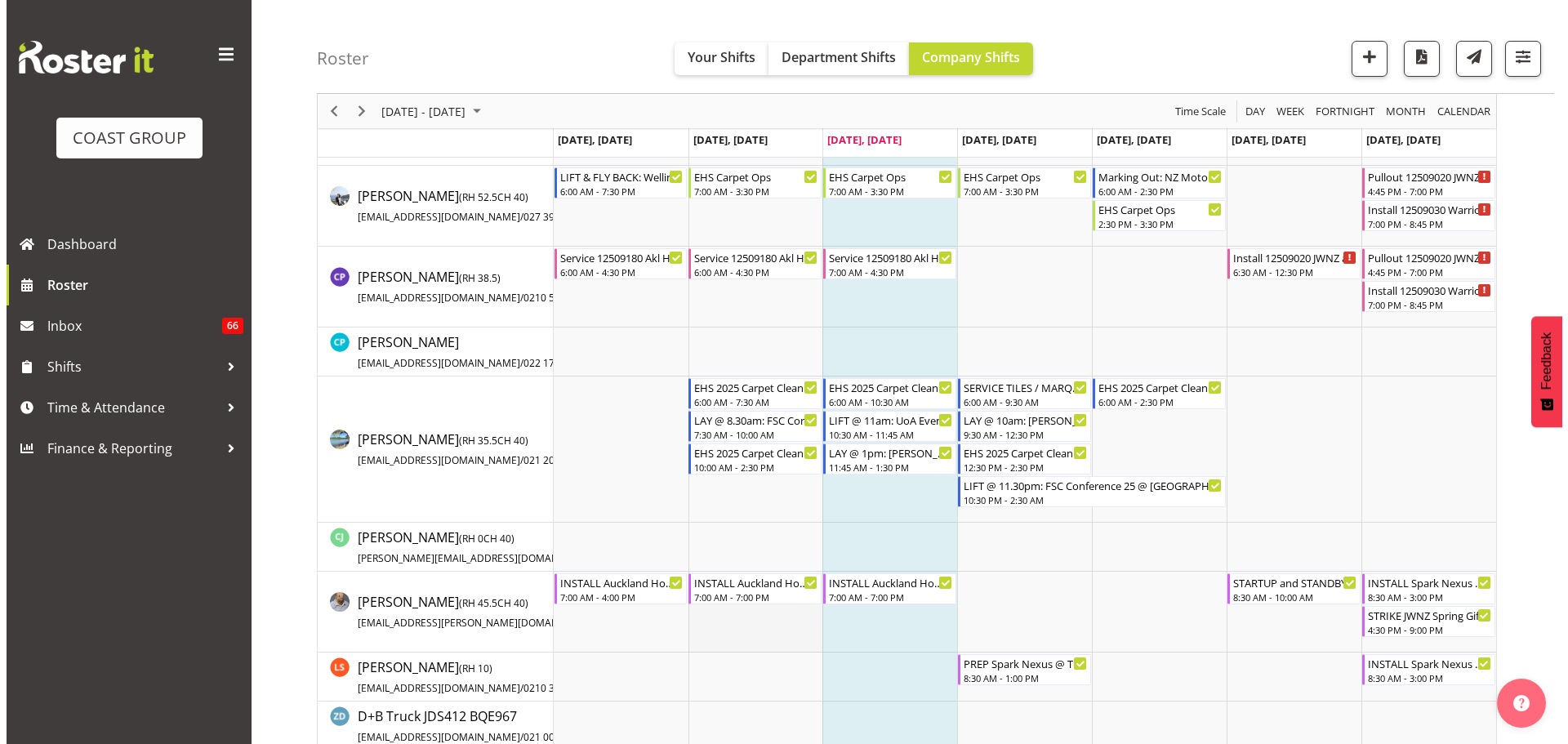
scroll to position [1144, 0]
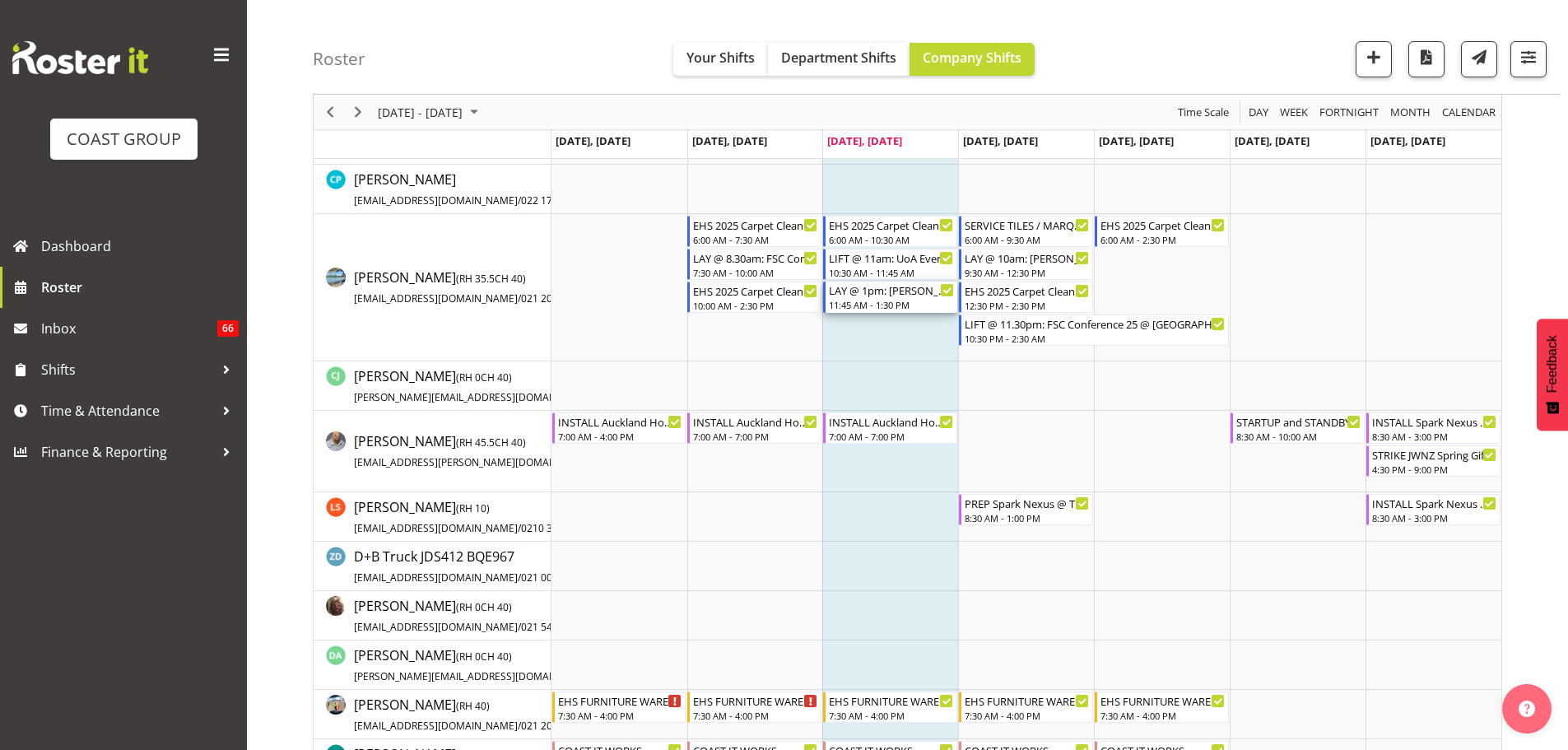
click at [902, 301] on div "11:45 AM - 1:30 PM" at bounding box center [891, 305] width 125 height 13
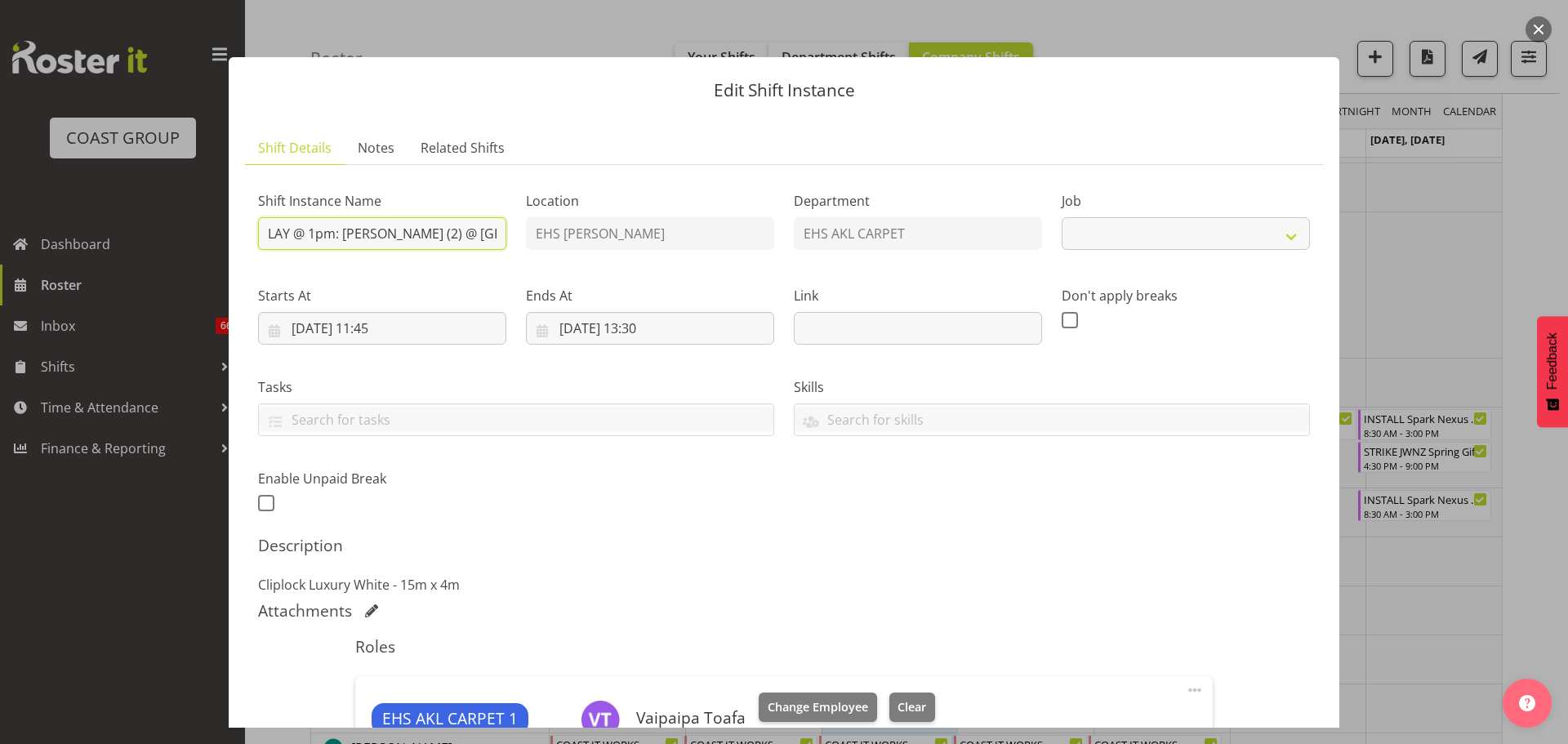
select select "8575"
click at [314, 228] on input "LAY @ 1pm: [PERSON_NAME] (2) @ [GEOGRAPHIC_DATA] '25" at bounding box center [382, 233] width 248 height 33
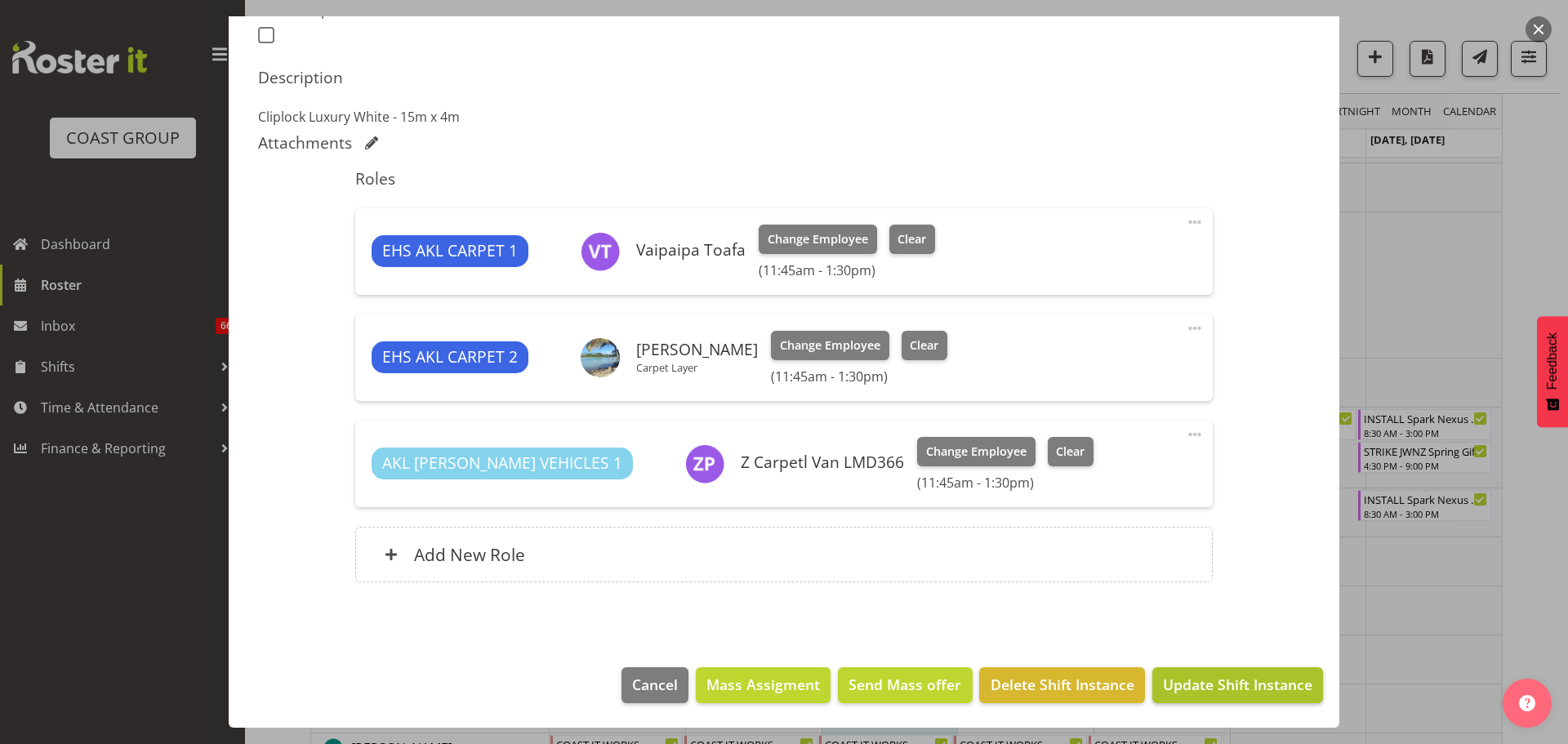
type input "LAY @ 12pm: [PERSON_NAME] (2) @ [GEOGRAPHIC_DATA] '25"
click at [1253, 690] on span "Update Shift Instance" at bounding box center [1238, 684] width 149 height 21
